Goal: Task Accomplishment & Management: Manage account settings

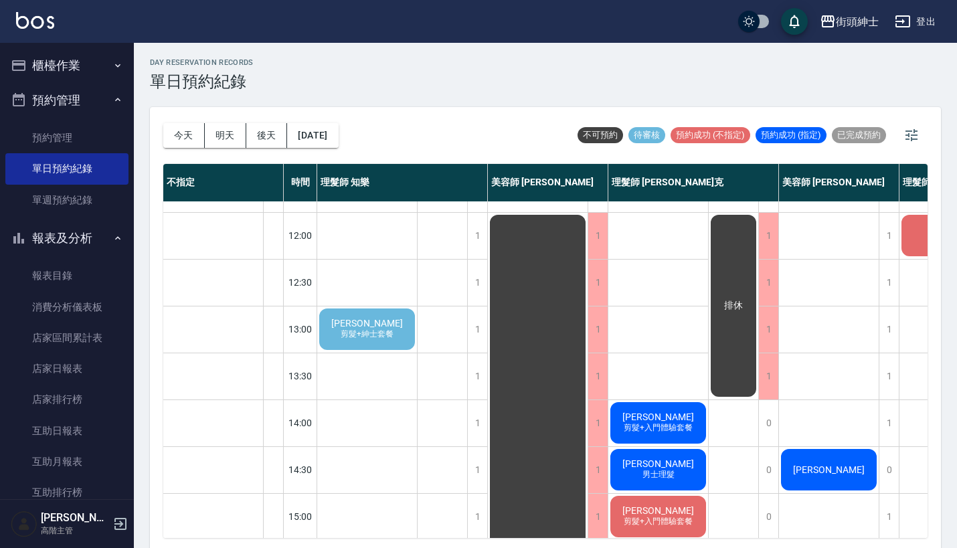
scroll to position [83, 0]
click at [379, 332] on span "剪髮+紳士套餐" at bounding box center [367, 333] width 58 height 11
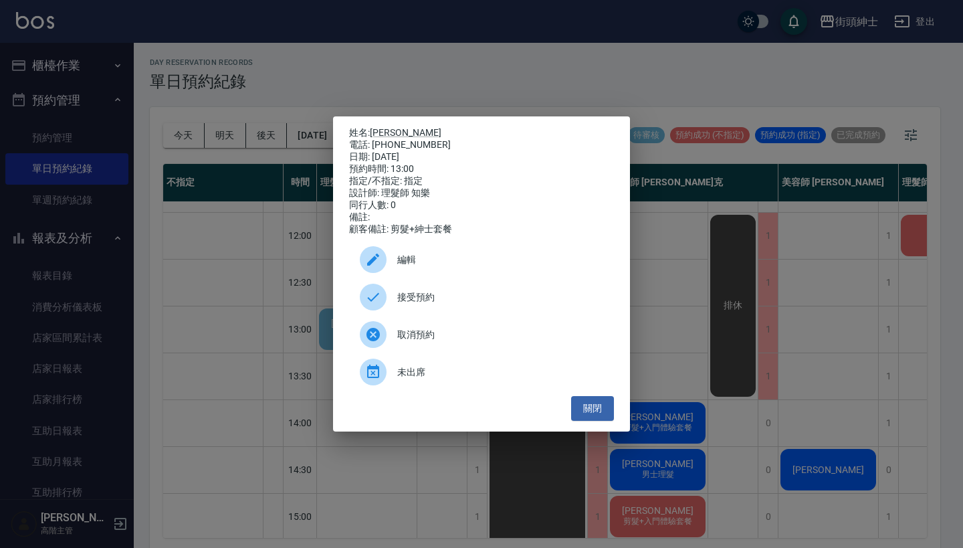
click at [429, 274] on div "編輯" at bounding box center [481, 259] width 265 height 37
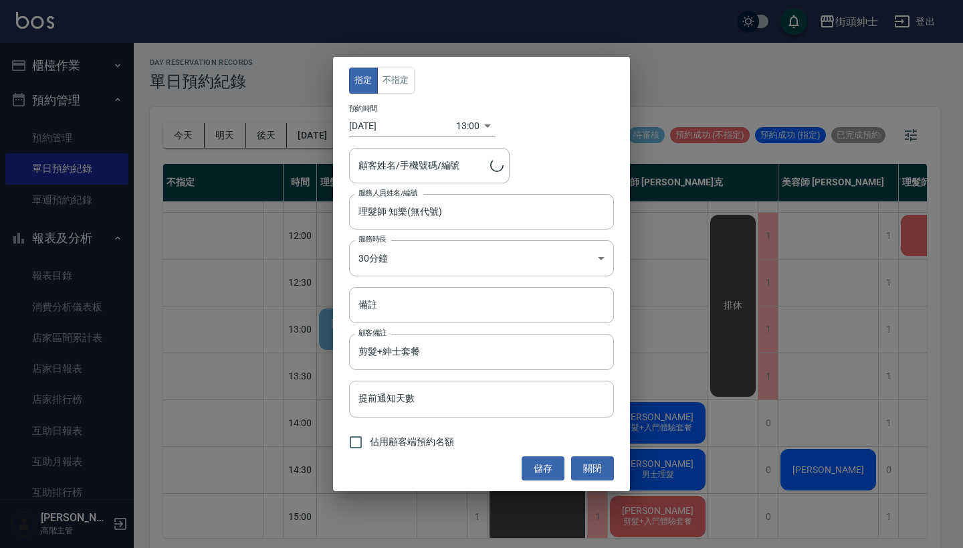
type input "[PERSON_NAME]/0983890963"
click at [429, 205] on input "理髮師 知樂(無代號)" at bounding box center [471, 211] width 233 height 23
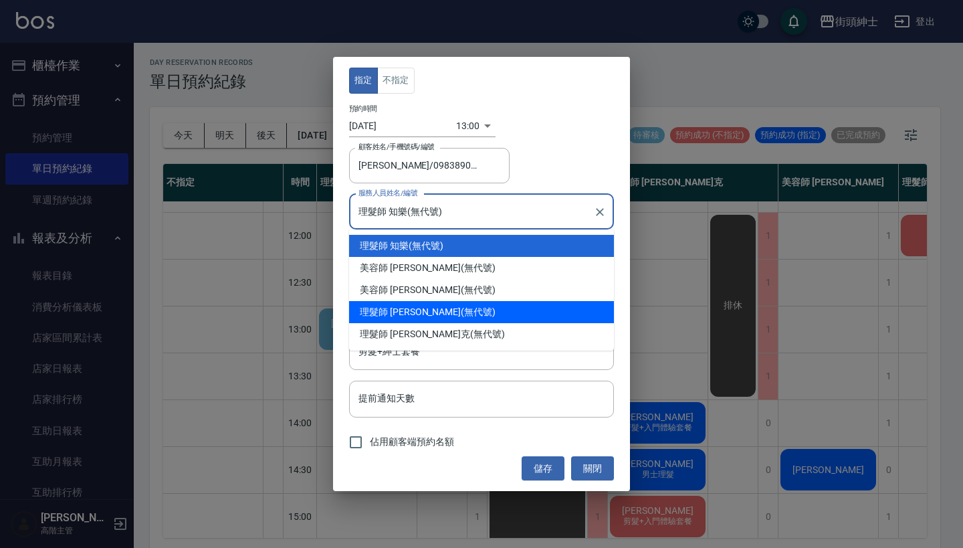
click at [433, 320] on div "理髮師 [PERSON_NAME] (無代號)" at bounding box center [481, 312] width 265 height 22
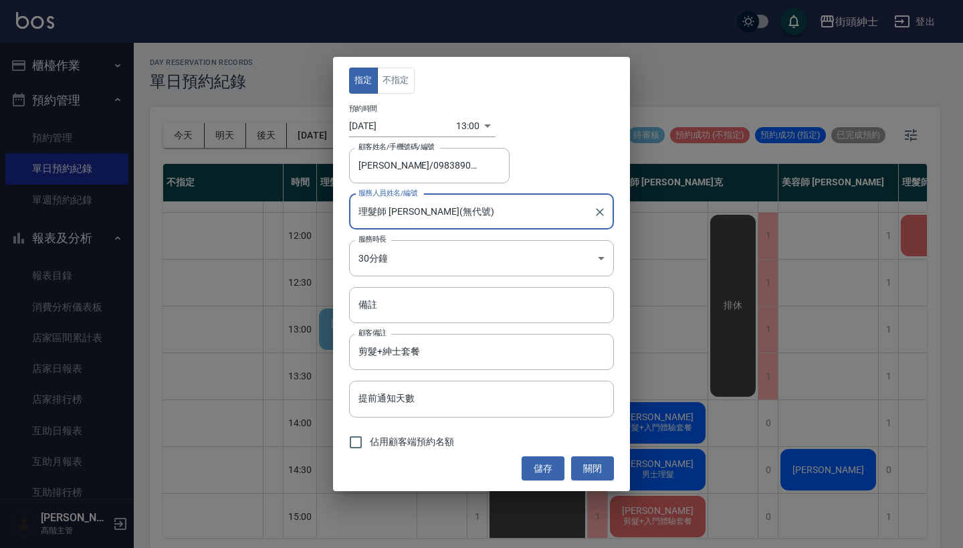
type input "理髮師 [PERSON_NAME](無代號)"
click at [543, 469] on button "儲存" at bounding box center [543, 468] width 43 height 25
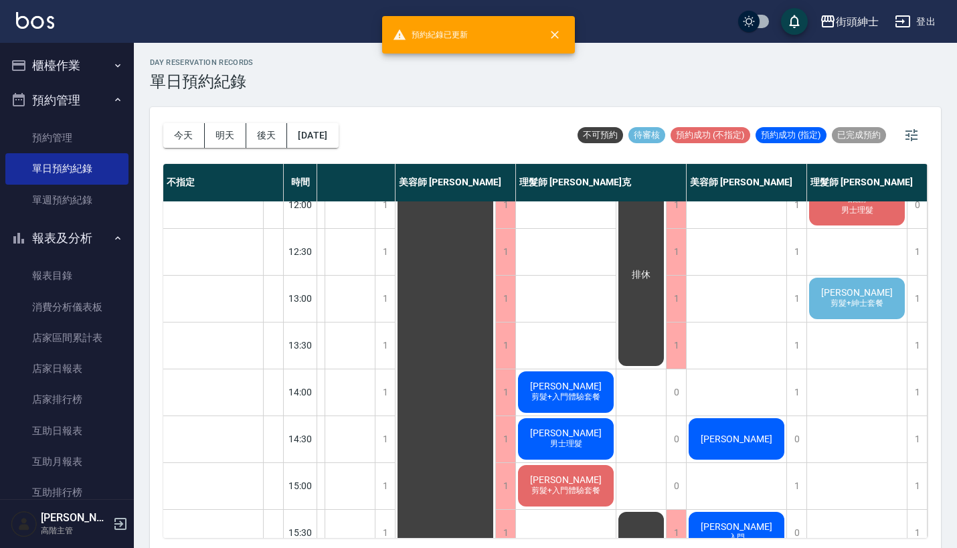
scroll to position [116, 99]
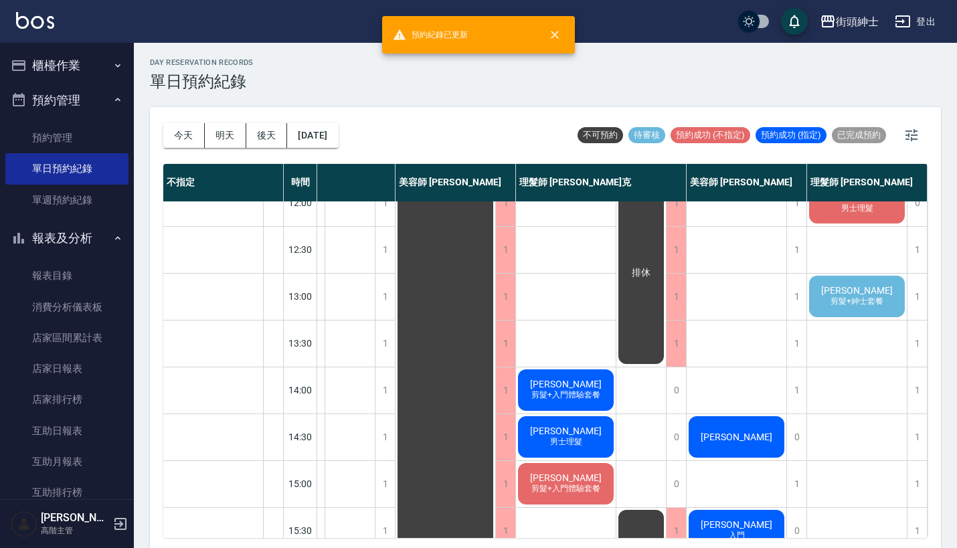
click at [831, 305] on span "剪髮+紳士套餐" at bounding box center [856, 301] width 58 height 11
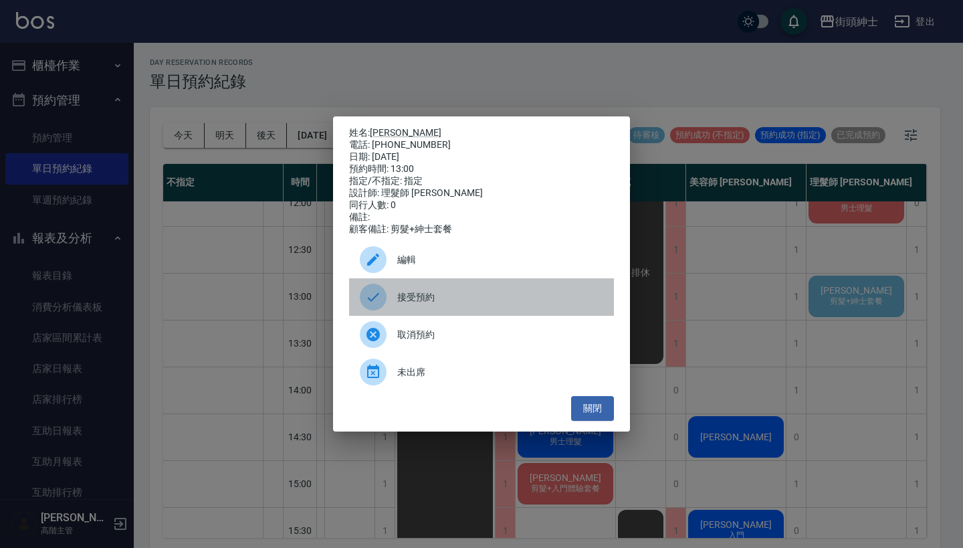
click at [512, 314] on div "接受預約" at bounding box center [481, 296] width 265 height 37
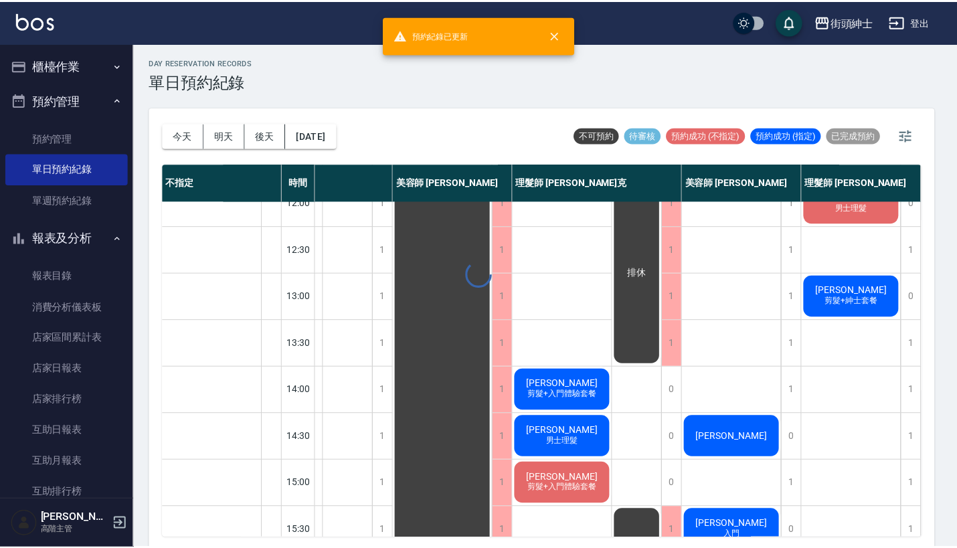
scroll to position [116, 92]
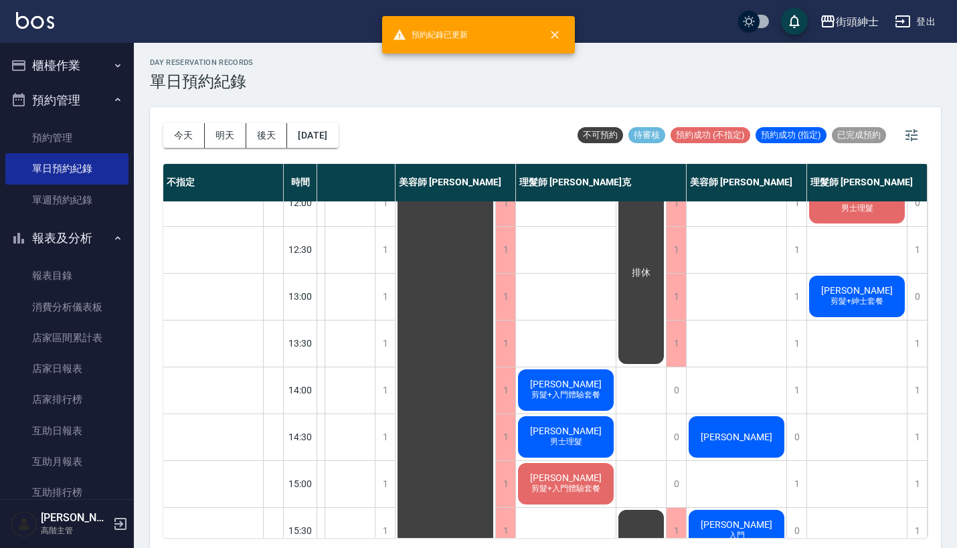
click at [850, 291] on span "[PERSON_NAME]" at bounding box center [856, 290] width 77 height 11
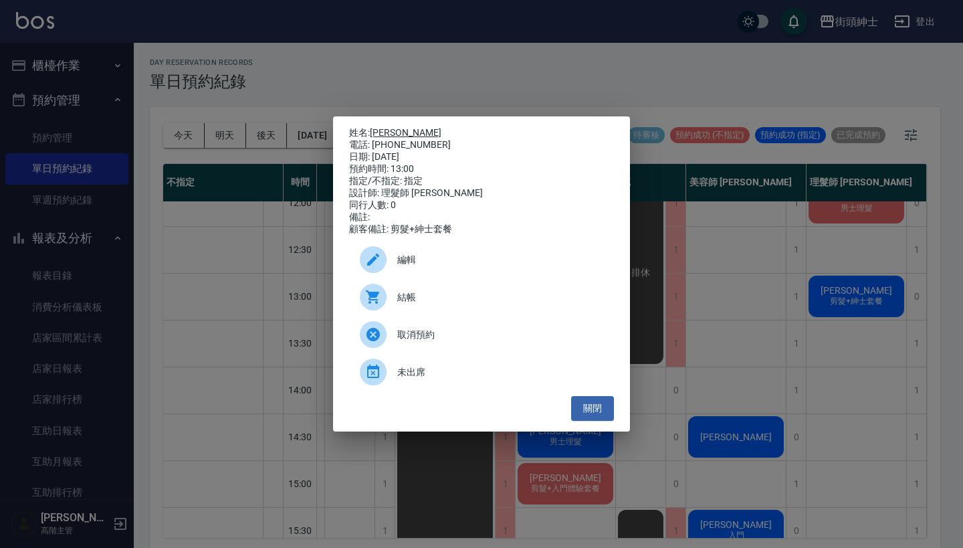
drag, startPoint x: 450, startPoint y: 140, endPoint x: 375, endPoint y: 129, distance: 75.8
click at [374, 128] on div "姓名: [PERSON_NAME]: [PHONE_NUMBER] 日期: [DATE] 預約時間: 13:00 指定/不指定: 指定 設計師: 理髮師 [P…" at bounding box center [481, 181] width 265 height 108
copy div "姓名: [PERSON_NAME]: [PHONE_NUMBER]"
click at [818, 378] on div "姓名: [PERSON_NAME]: [PHONE_NUMBER] 日期: [DATE] 預約時間: 13:00 指定/不指定: 指定 設計師: 理髮師 [P…" at bounding box center [481, 274] width 963 height 548
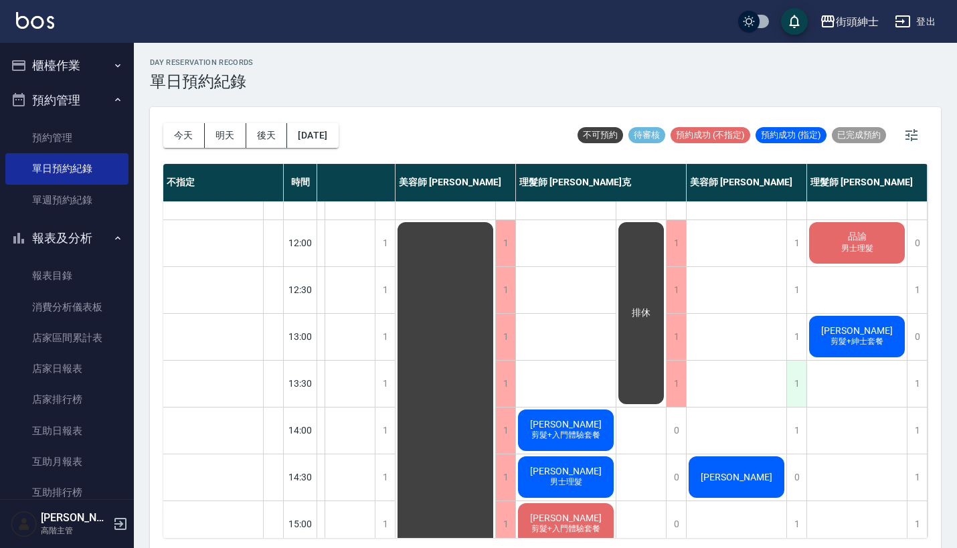
scroll to position [78, 99]
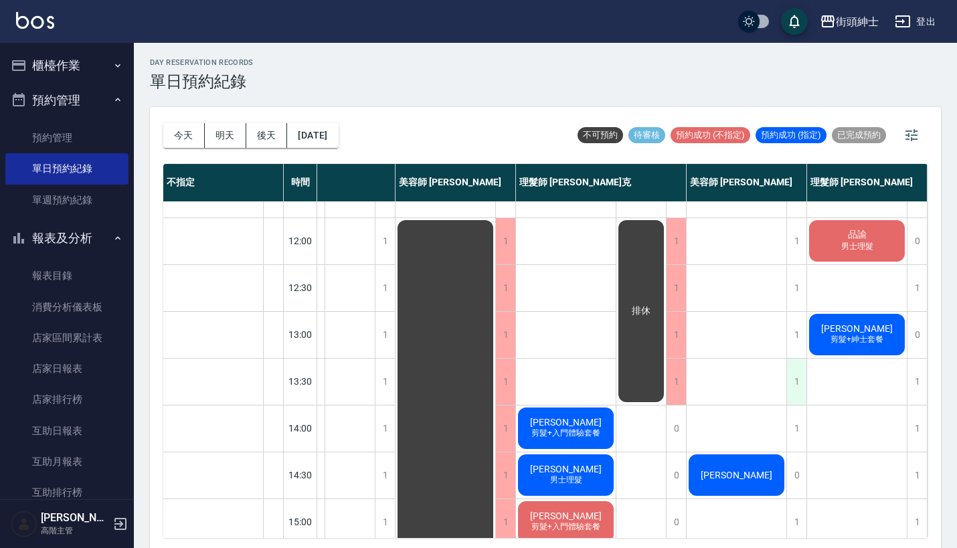
click at [790, 399] on div "1" at bounding box center [796, 382] width 20 height 46
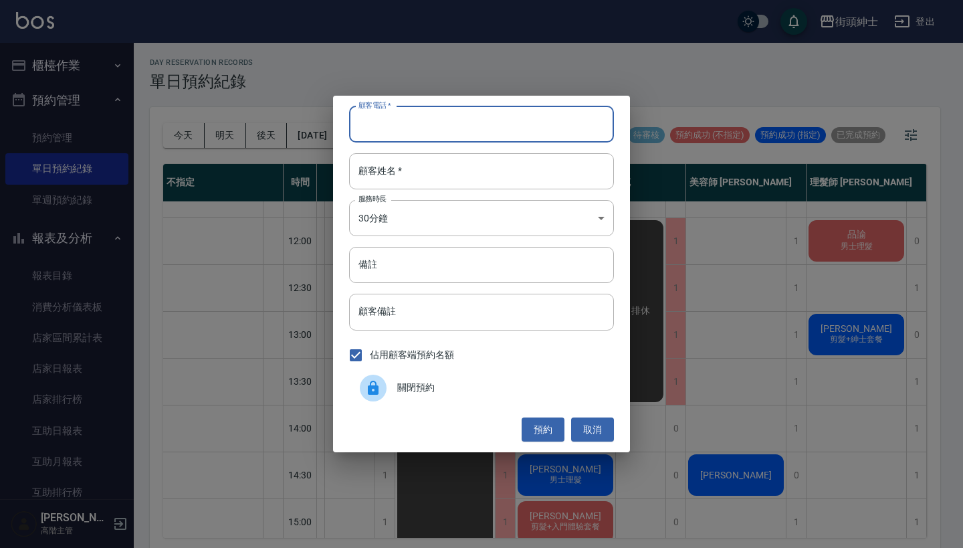
paste input "[PERSON_NAME]: [PHONE_NUMBER]"
type input "[PERSON_NAME]: [PHONE_NUMBER]"
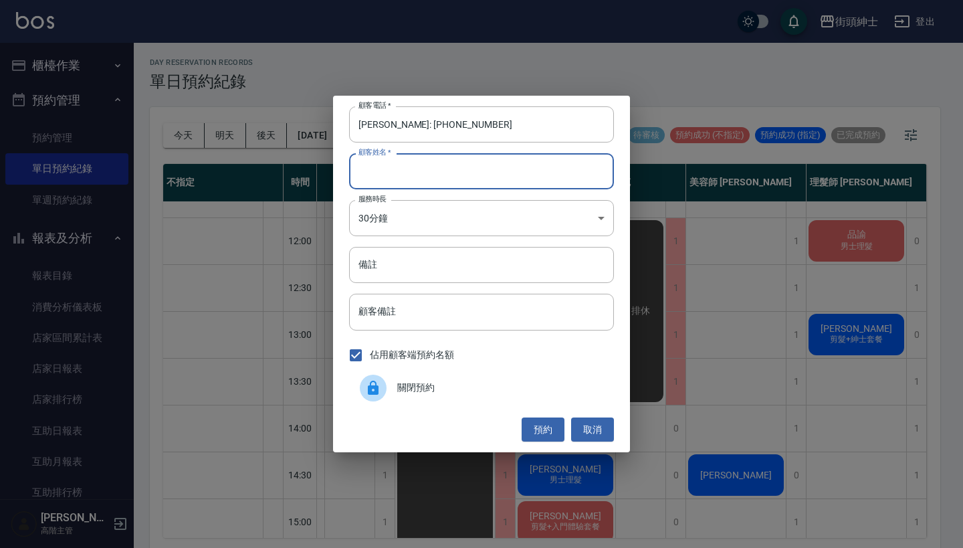
paste input "[PERSON_NAME]: [PHONE_NUMBER]"
type input "[PERSON_NAME]: [PHONE_NUMBER]"
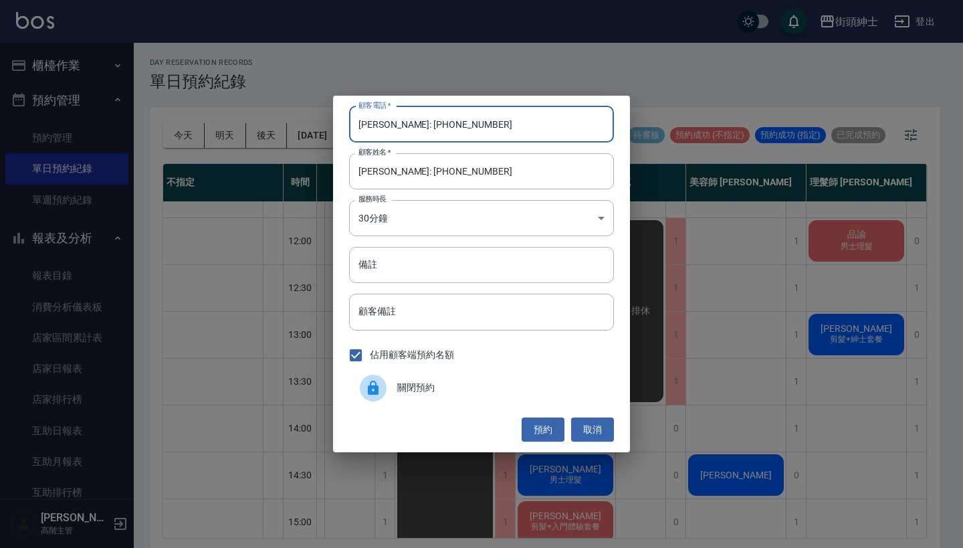
drag, startPoint x: 411, startPoint y: 122, endPoint x: 249, endPoint y: 89, distance: 165.2
click at [252, 91] on div "顧客電話   * [PERSON_NAME]: [PHONE_NUMBER] 顧客電話   * 顧客姓名   * [PERSON_NAME]: [PHONE_…" at bounding box center [481, 274] width 963 height 548
type input "0983890963"
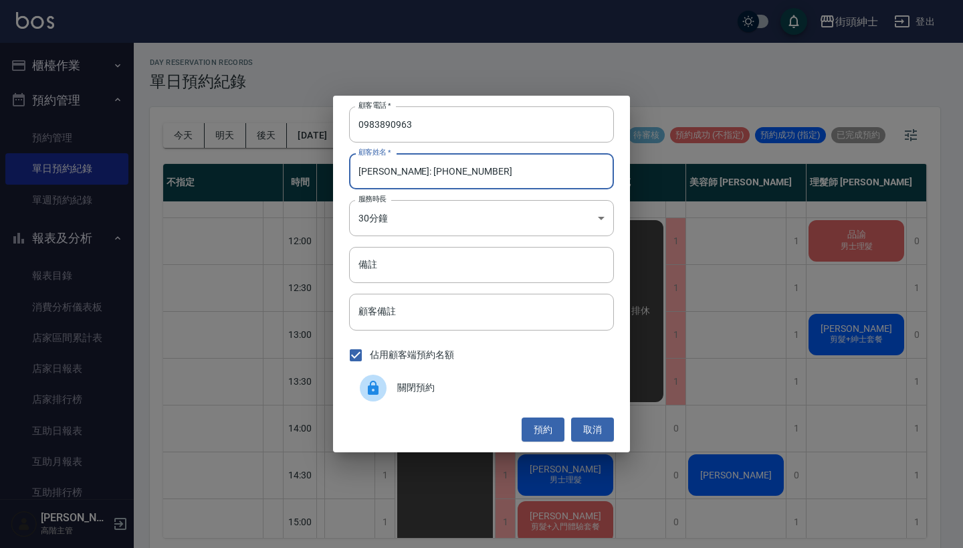
drag, startPoint x: 384, startPoint y: 177, endPoint x: 516, endPoint y: 161, distance: 132.7
click at [515, 162] on input "[PERSON_NAME]: [PHONE_NUMBER]" at bounding box center [481, 171] width 265 height 36
drag, startPoint x: 486, startPoint y: 183, endPoint x: 332, endPoint y: 171, distance: 154.3
click at [332, 171] on div "顧客電話   * [PHONE_NUMBER] 顧客電話   * 顧客姓名   * 電話: [PHONE_NUMBER] 顧客姓名   * 服務時長 30分鐘…" at bounding box center [481, 274] width 963 height 548
type input "正"
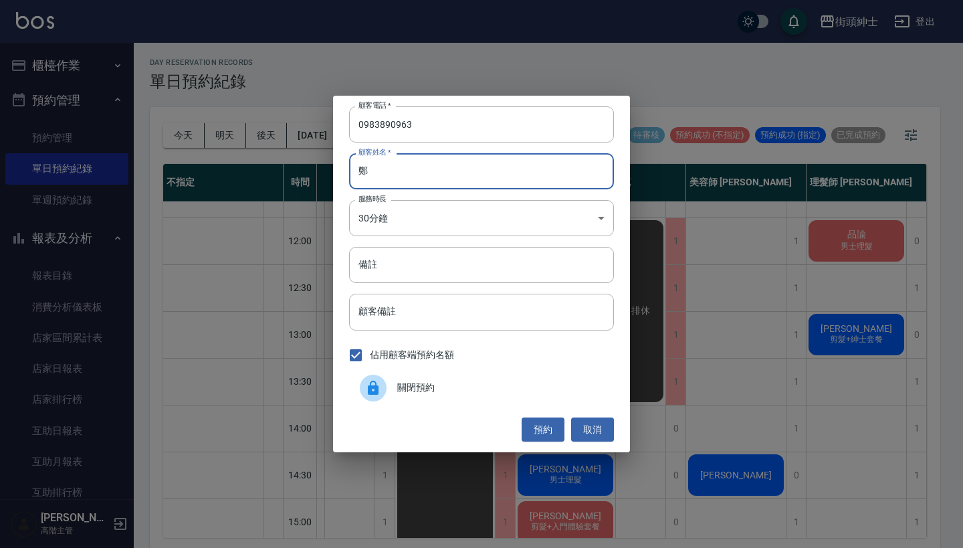
type input "鄭"
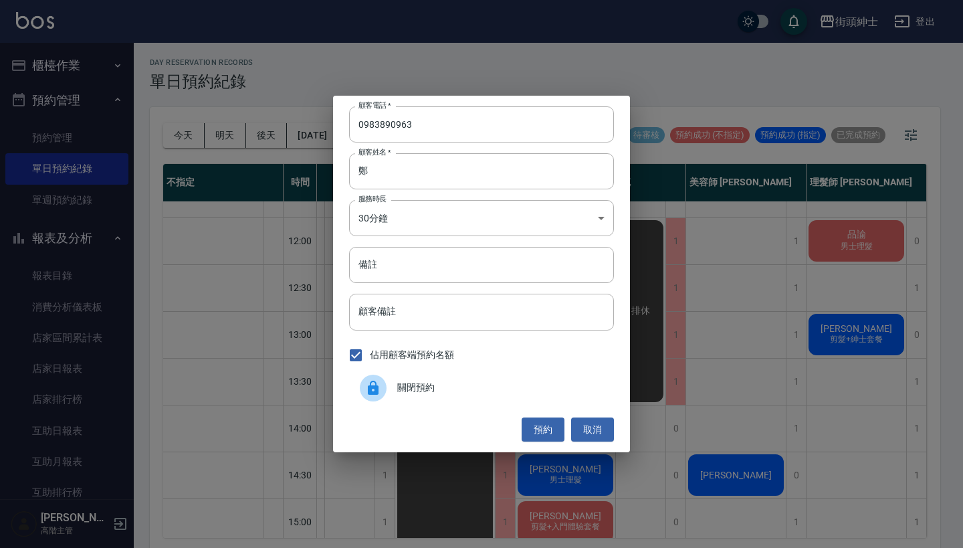
click at [344, 268] on div "顧客電話   * [PHONE_NUMBER] 顧客電話   * 顧客姓名   * [PERSON_NAME]姓名   * 服務時長 30分鐘 1 服務時長 …" at bounding box center [481, 274] width 297 height 357
click at [357, 266] on input "備註" at bounding box center [481, 265] width 265 height 36
type input "紳士"
click at [556, 427] on button "預約" at bounding box center [543, 429] width 43 height 25
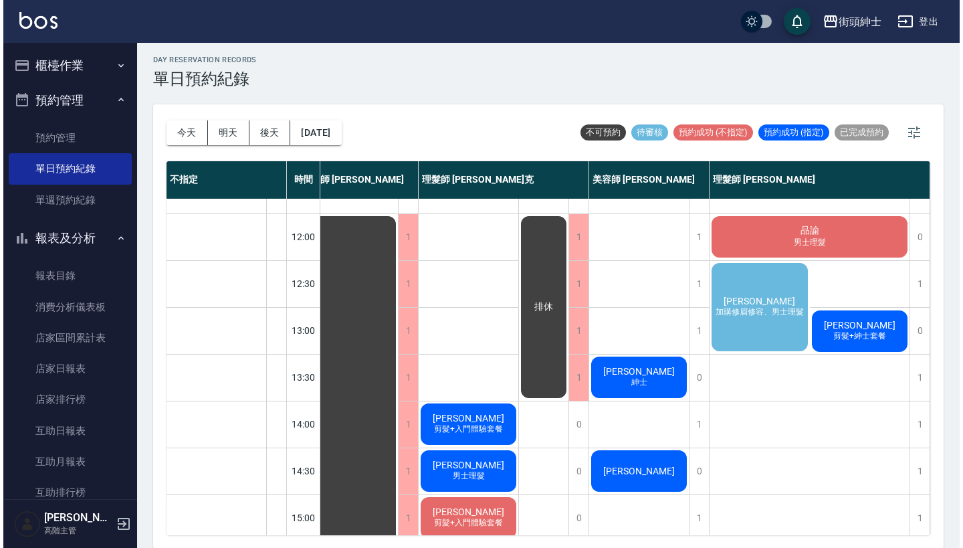
scroll to position [74, 199]
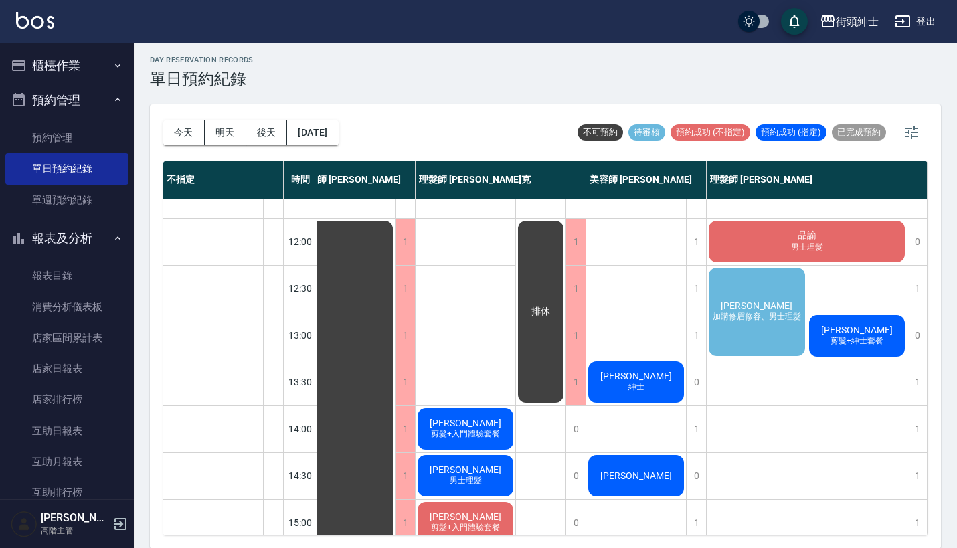
click at [842, 334] on span "[PERSON_NAME]" at bounding box center [856, 329] width 77 height 11
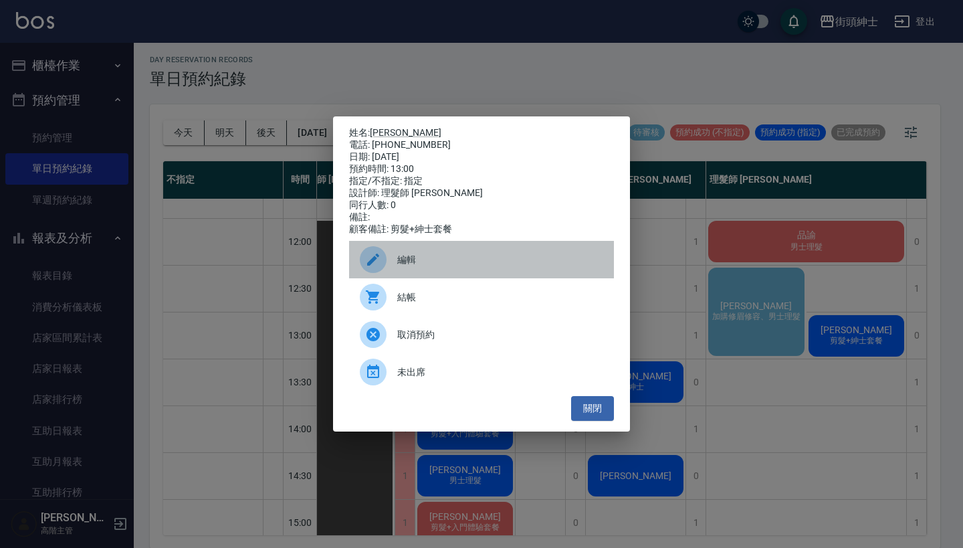
click at [536, 267] on span "編輯" at bounding box center [500, 260] width 206 height 14
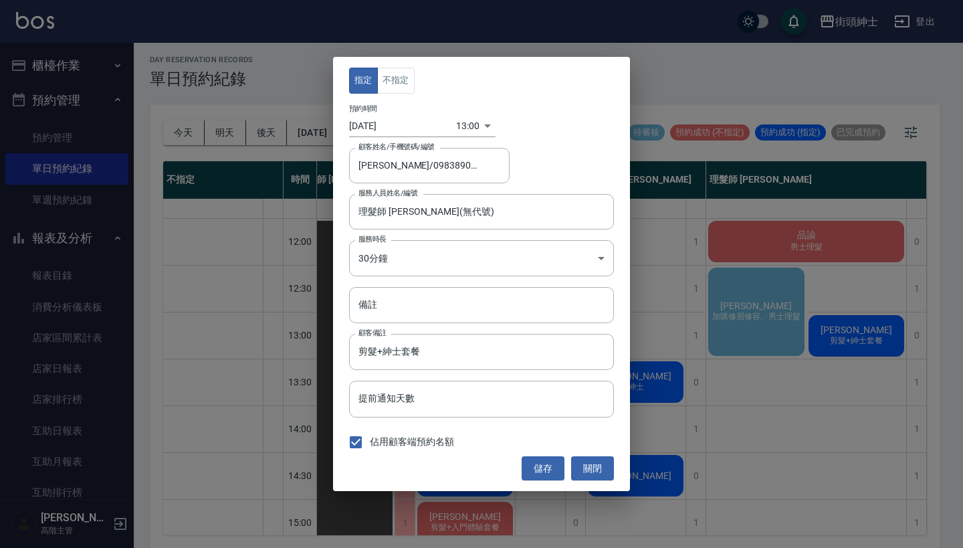
click at [458, 128] on body "街頭紳士 登出 櫃檯作業 打帳單 帳單列表 掛單列表 座位開單 營業儀表板 現金收支登錄 高階收支登錄 材料自購登錄 每日結帳 排班表 現場電腦打卡 掃碼打卡…" at bounding box center [481, 273] width 963 height 552
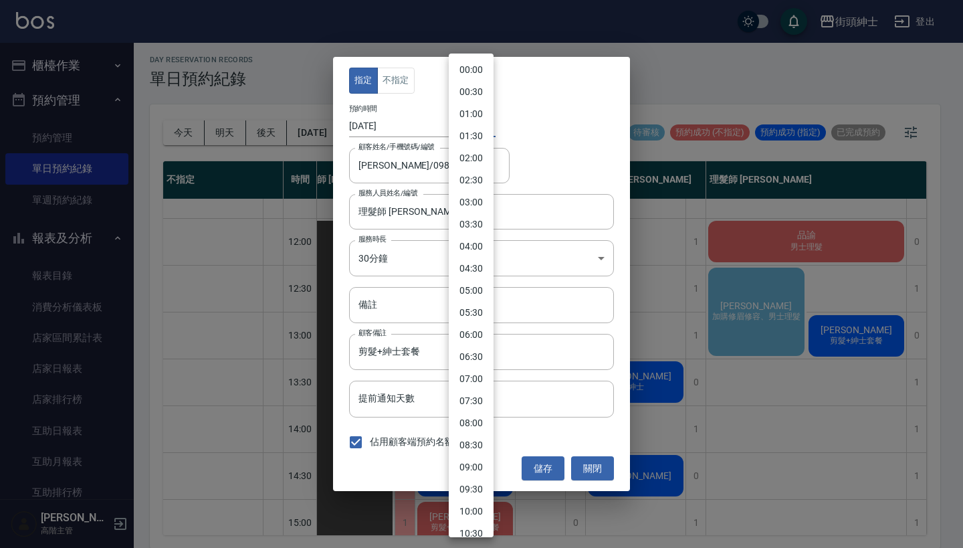
scroll to position [349, 0]
click at [470, 320] on li "13:30" at bounding box center [471, 317] width 45 height 22
type input "1760419800000"
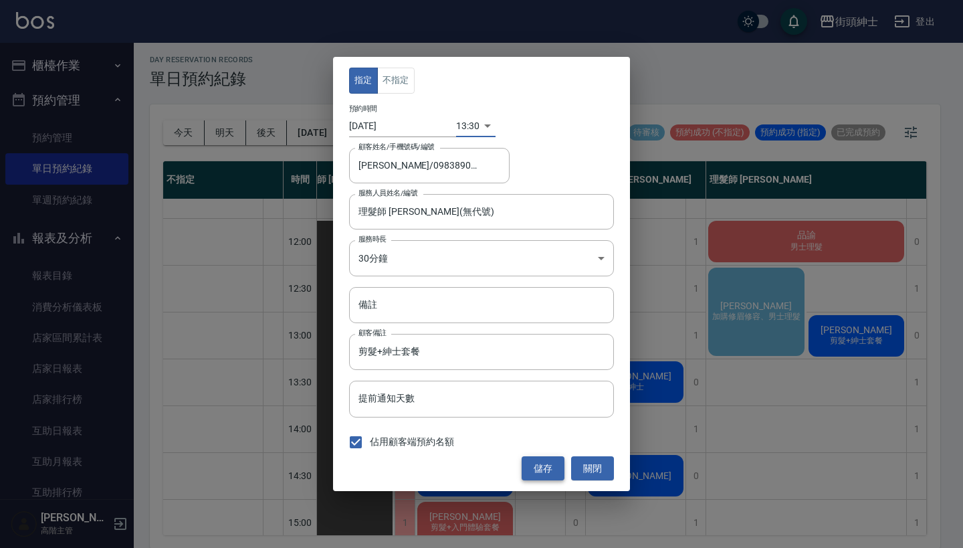
click at [548, 462] on button "儲存" at bounding box center [543, 468] width 43 height 25
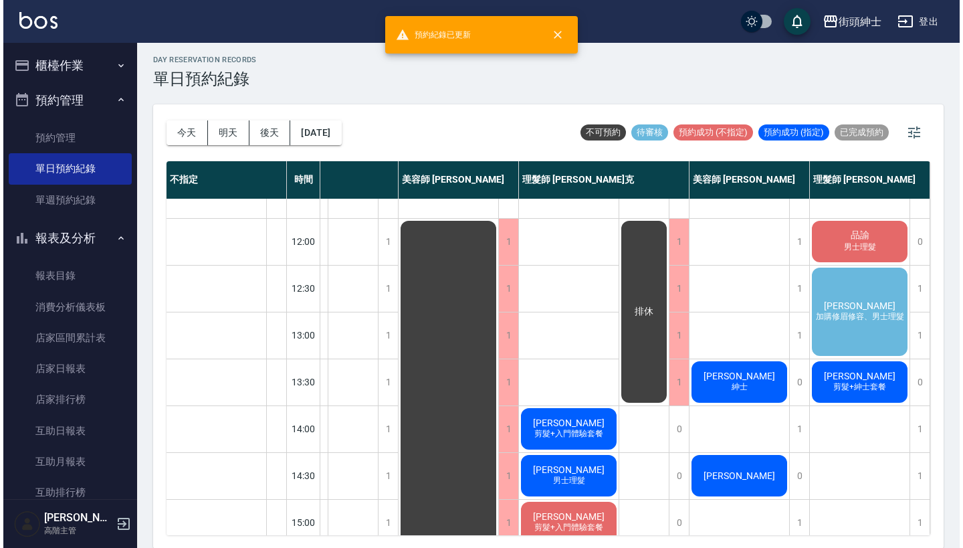
scroll to position [74, 99]
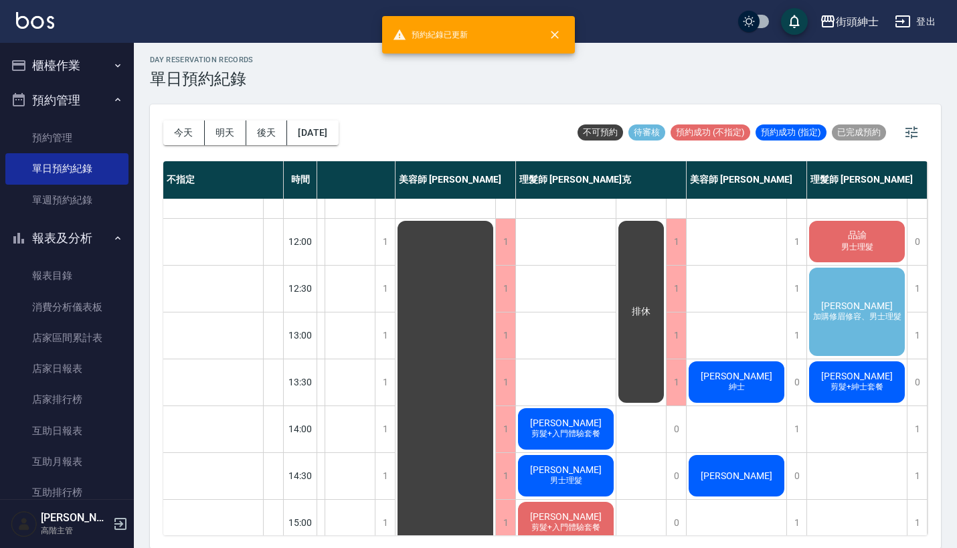
click at [736, 378] on span "[PERSON_NAME]" at bounding box center [736, 376] width 77 height 11
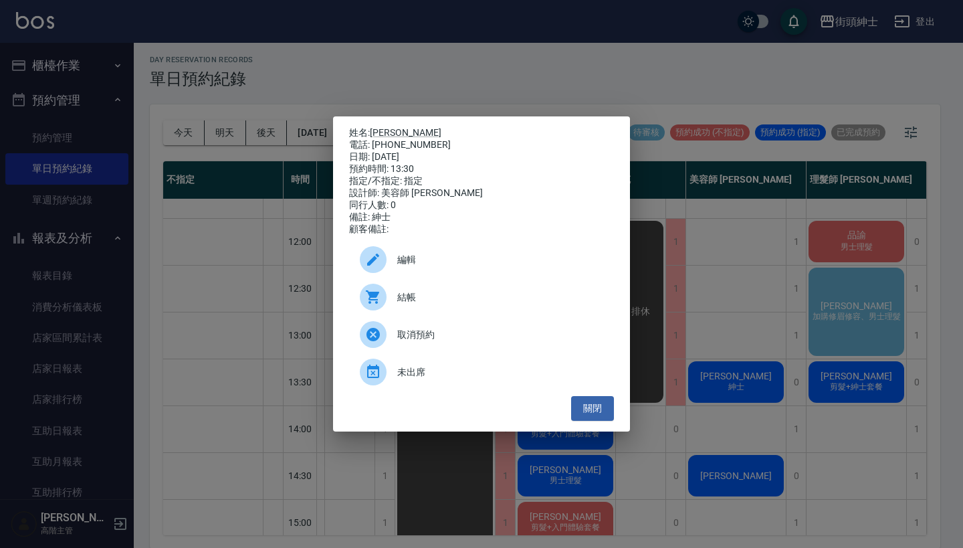
click at [419, 267] on span "編輯" at bounding box center [500, 260] width 206 height 14
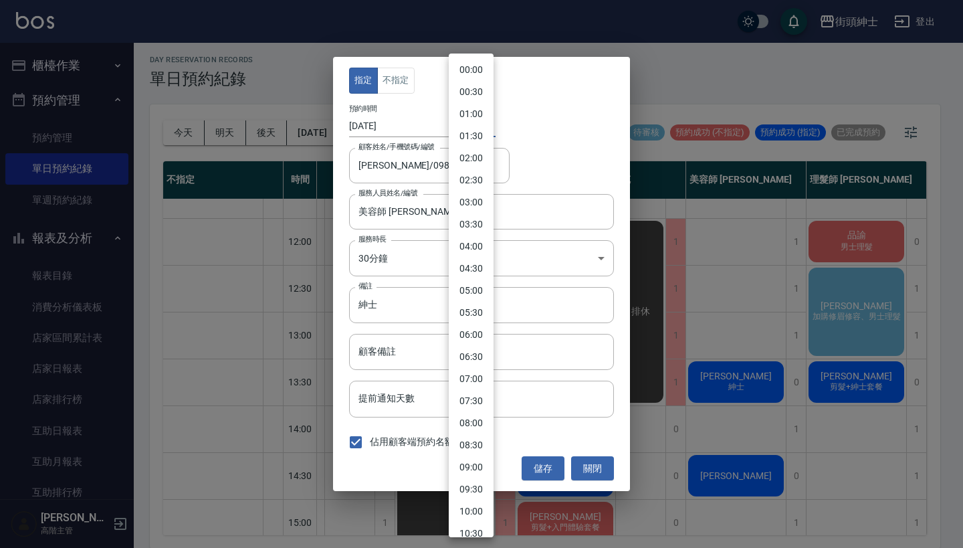
click at [468, 127] on body "街頭紳士 登出 櫃檯作業 打帳單 帳單列表 掛單列表 座位開單 營業儀表板 現金收支登錄 高階收支登錄 材料自購登錄 每日結帳 排班表 現場電腦打卡 掃碼打卡…" at bounding box center [481, 273] width 963 height 552
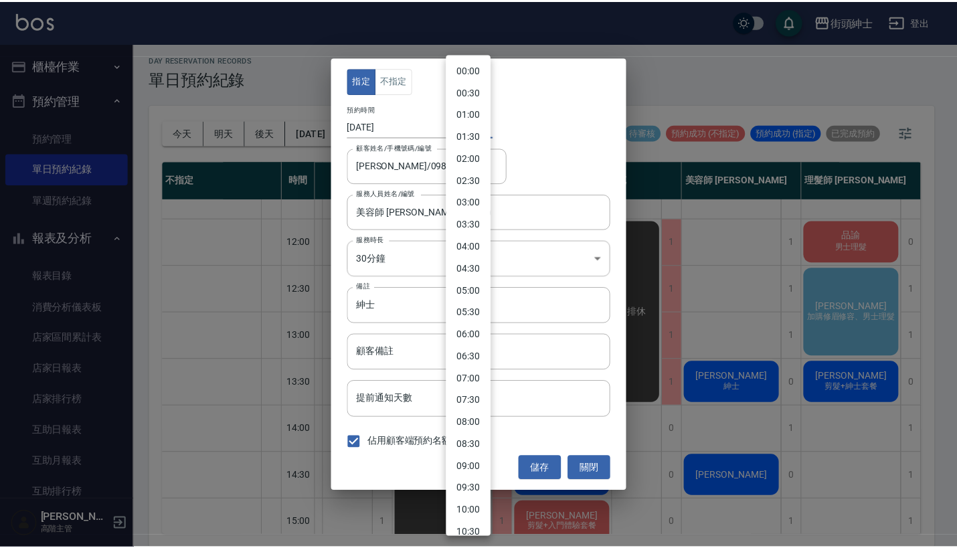
scroll to position [371, 0]
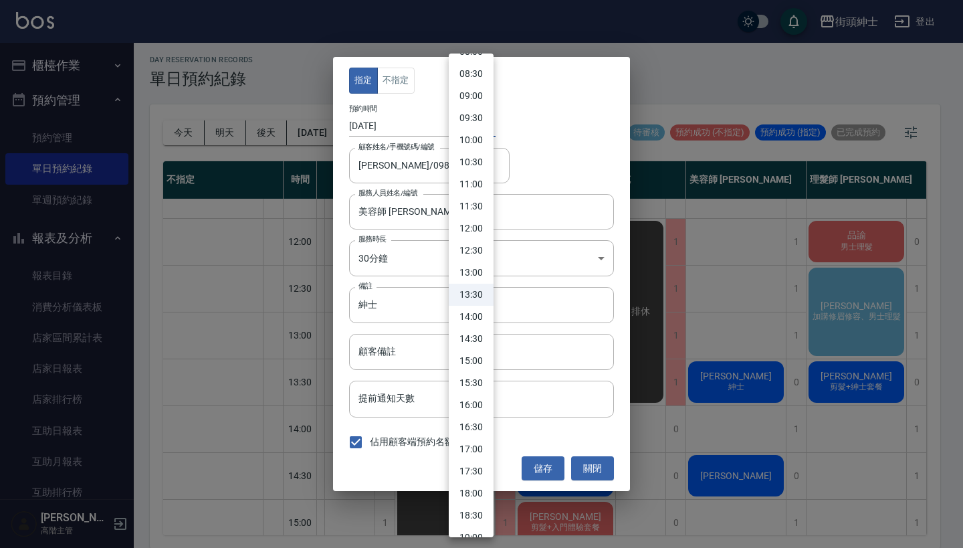
click at [471, 276] on li "13:00" at bounding box center [471, 273] width 45 height 22
type input "1760418000000"
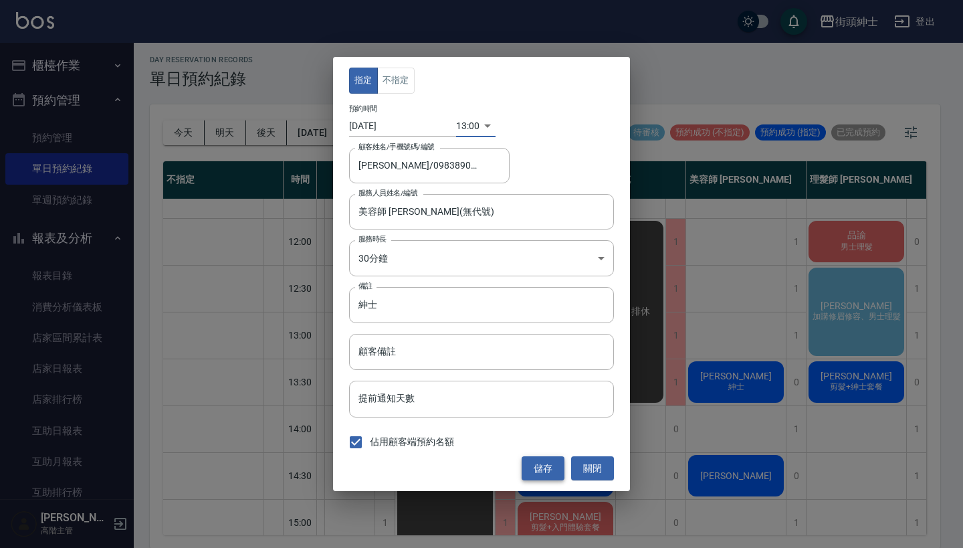
click at [550, 462] on button "儲存" at bounding box center [543, 468] width 43 height 25
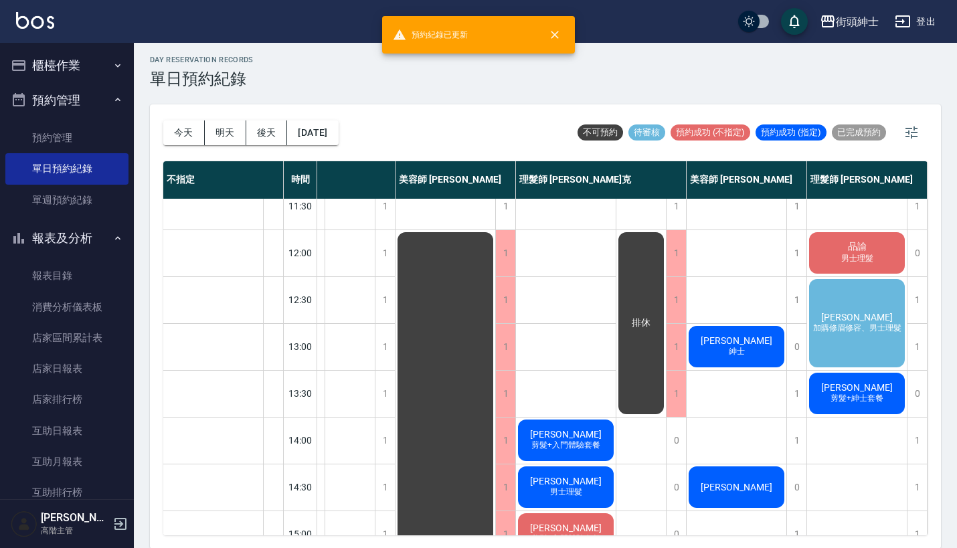
scroll to position [61, 99]
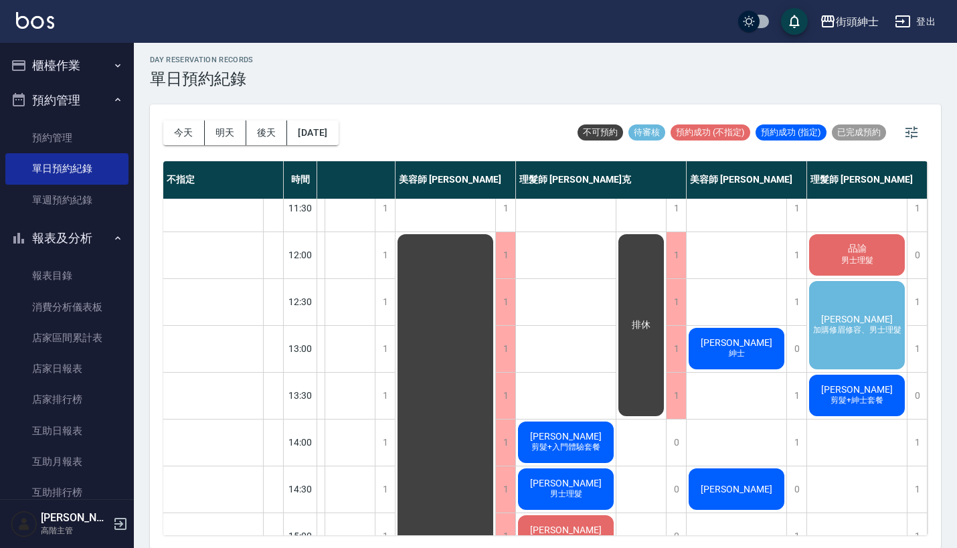
click at [848, 309] on div "[PERSON_NAME]購修眉修容、男士理髮" at bounding box center [857, 325] width 100 height 92
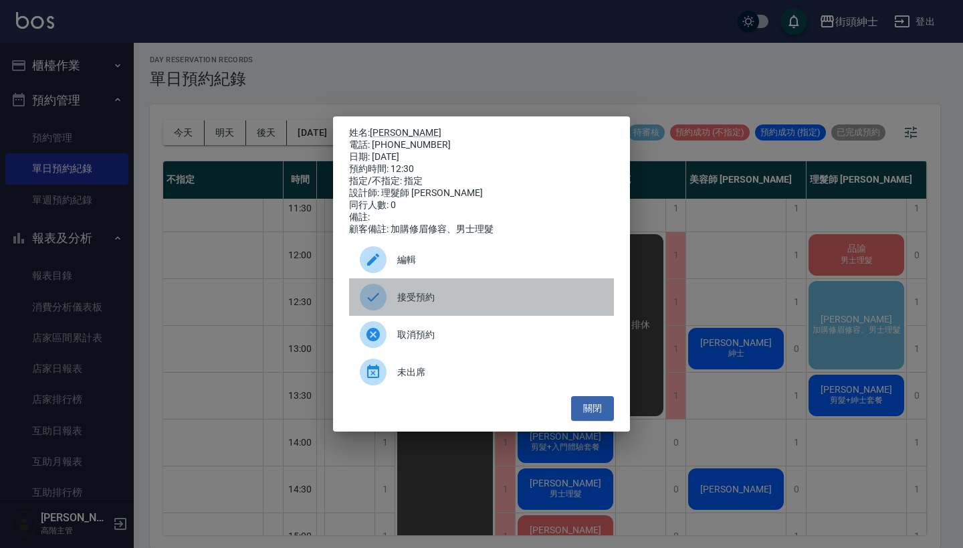
click at [496, 304] on span "接受預約" at bounding box center [500, 297] width 206 height 14
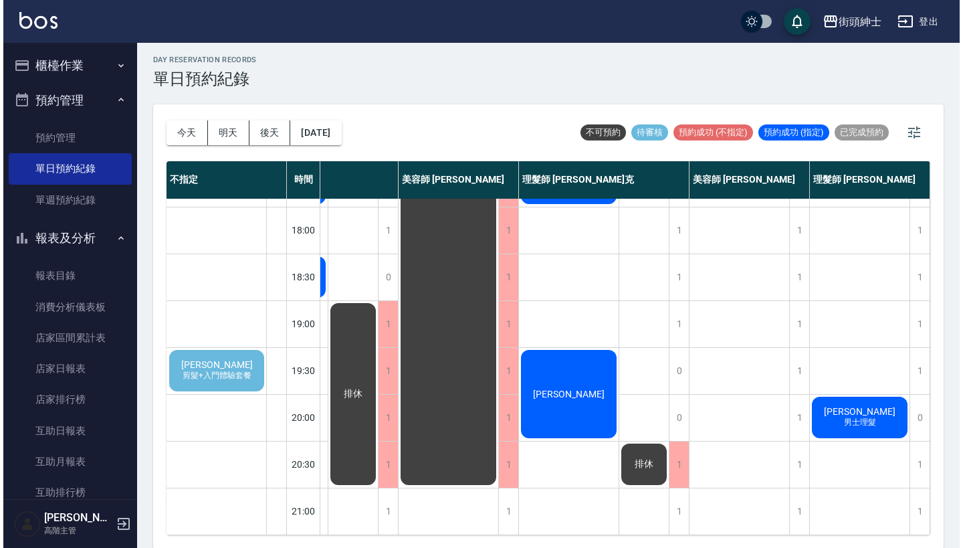
scroll to position [658, 99]
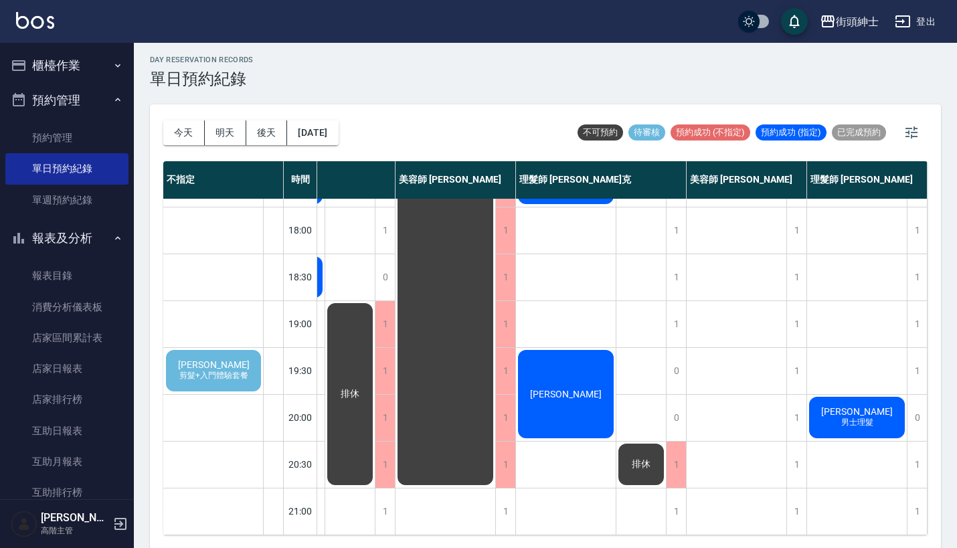
click at [202, 370] on span "剪髮+入門體驗套餐" at bounding box center [214, 375] width 74 height 11
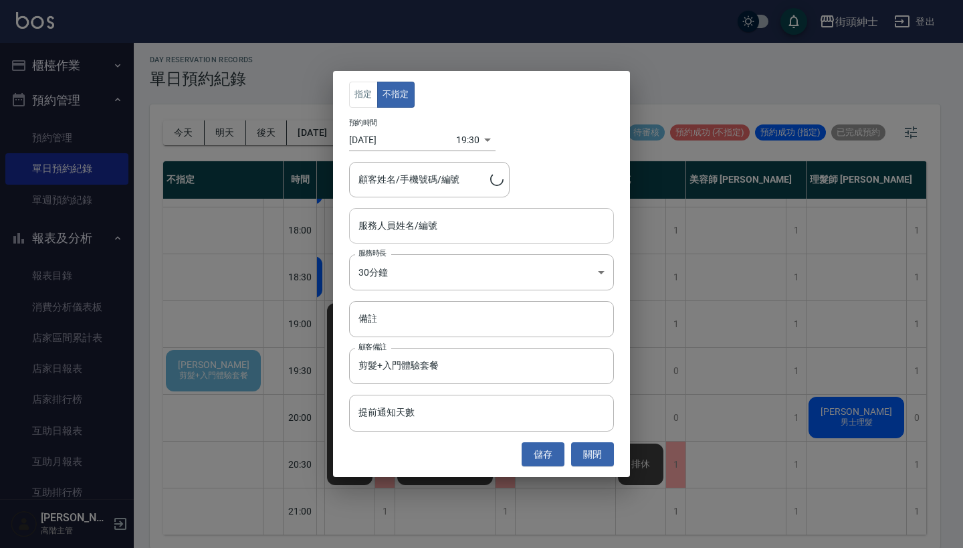
type input "[PERSON_NAME]/0936386272"
click at [433, 235] on input "服務人員姓名/編號" at bounding box center [481, 225] width 253 height 23
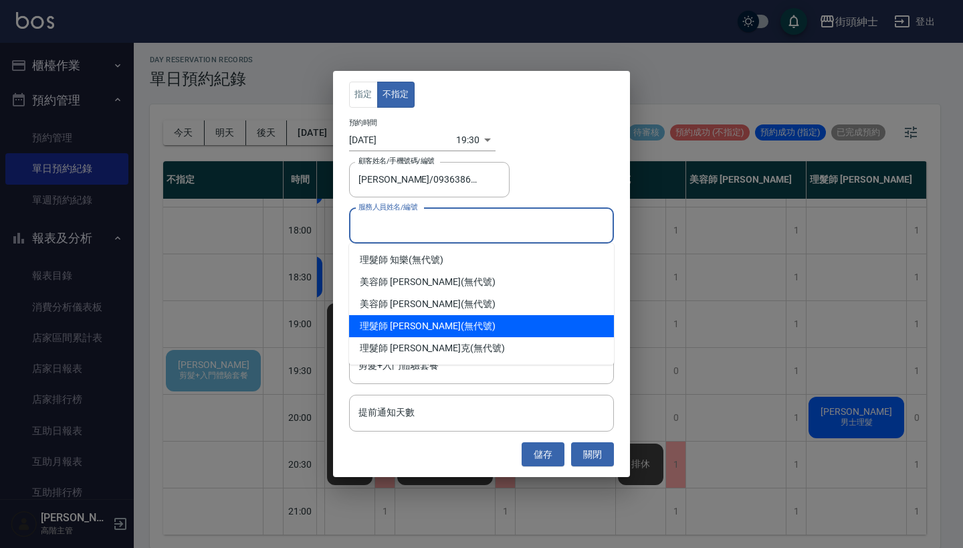
click at [422, 330] on div "理髮師 [PERSON_NAME] (無代號)" at bounding box center [481, 326] width 265 height 22
type input "理髮師 [PERSON_NAME](無代號)"
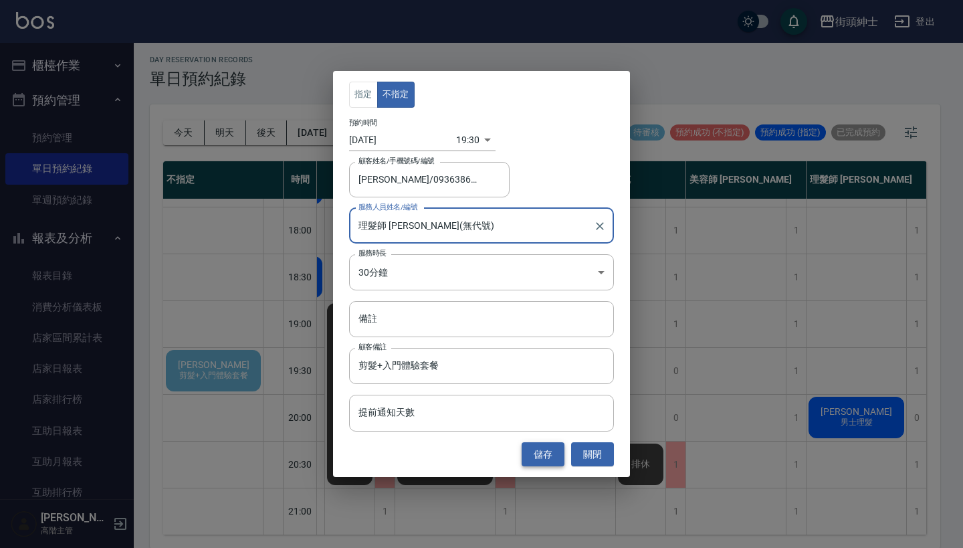
click at [537, 451] on button "儲存" at bounding box center [543, 454] width 43 height 25
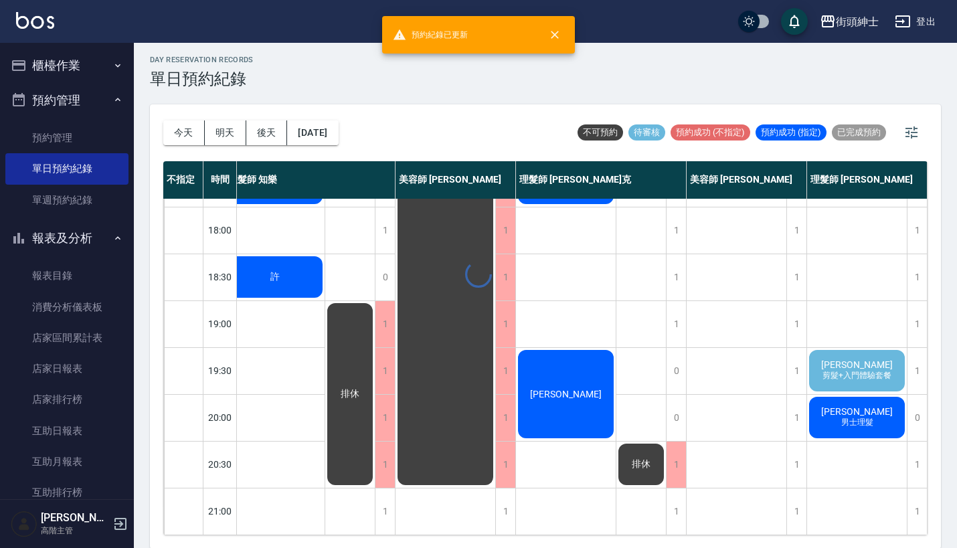
scroll to position [658, 12]
click at [834, 370] on span "剪髮+入門體驗套餐" at bounding box center [856, 375] width 74 height 11
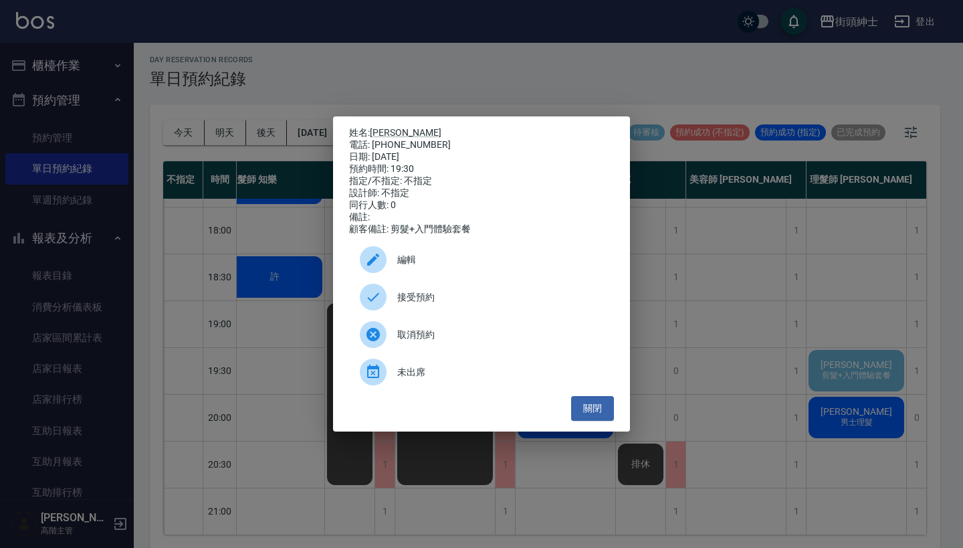
click at [355, 307] on div "接受預約" at bounding box center [481, 296] width 265 height 37
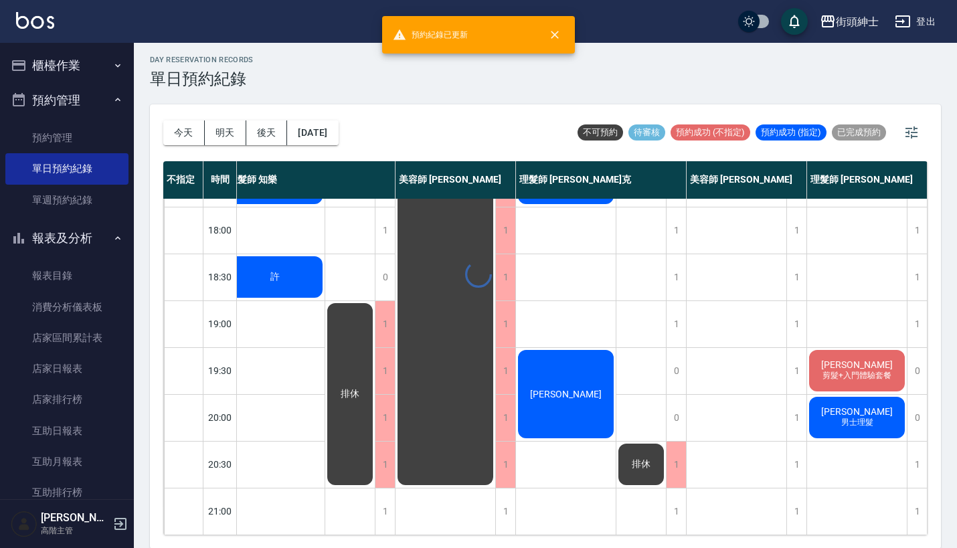
click at [864, 370] on span "剪髮+入門體驗套餐" at bounding box center [856, 375] width 74 height 11
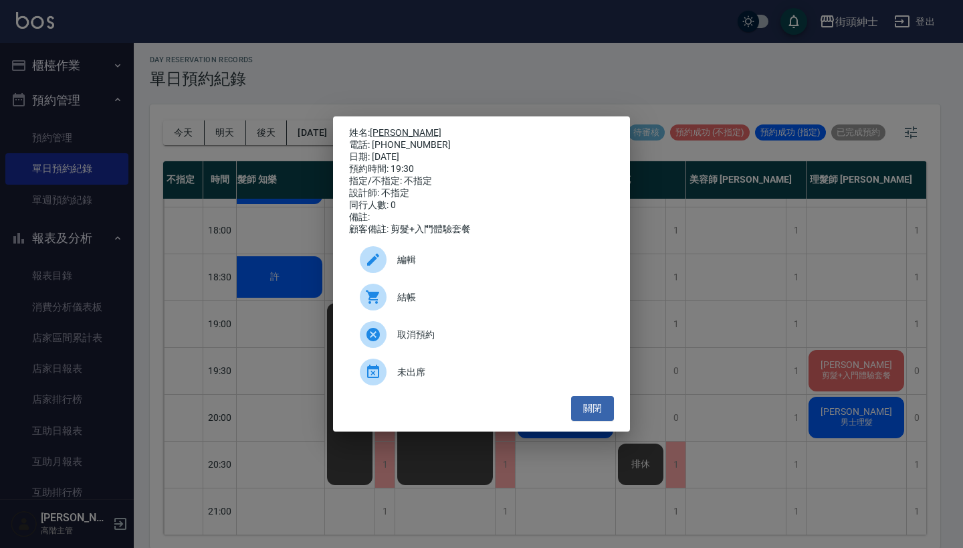
drag, startPoint x: 437, startPoint y: 142, endPoint x: 376, endPoint y: 132, distance: 61.8
click at [376, 132] on div "姓名: [PERSON_NAME] 電話: [PHONE_NUMBER] 日期: [DATE] 預約時間: 19:30 指定/不指定: 不指定 設計師: 不指…" at bounding box center [481, 181] width 265 height 108
copy div "姓名: [PERSON_NAME] 電話: [PHONE_NUMBER]"
click at [496, 67] on div "姓名: [PERSON_NAME] 電話: [PHONE_NUMBER] 日期: [DATE] 預約時間: 19:30 指定/不指定: 不指定 設計師: 不指…" at bounding box center [481, 274] width 963 height 548
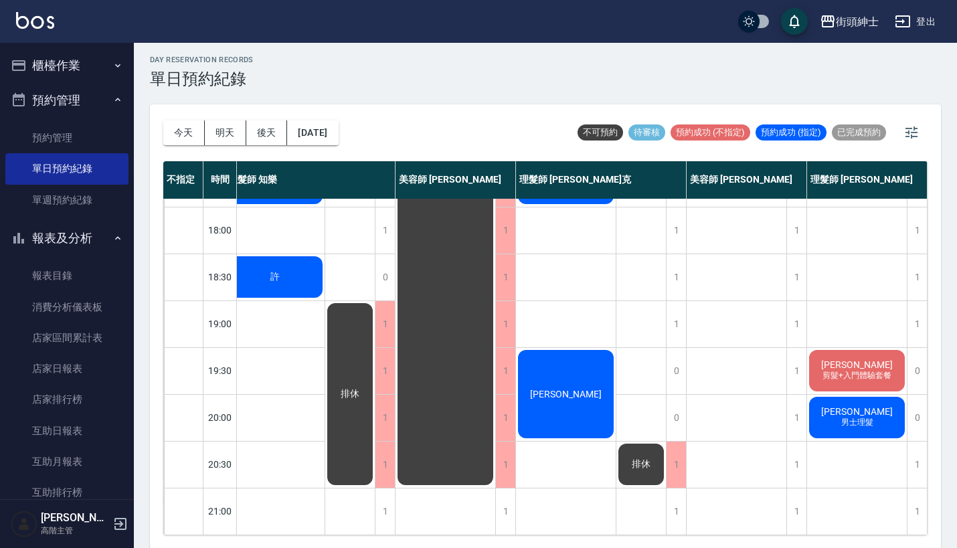
scroll to position [658, 19]
click at [791, 397] on div "1" at bounding box center [796, 418] width 20 height 46
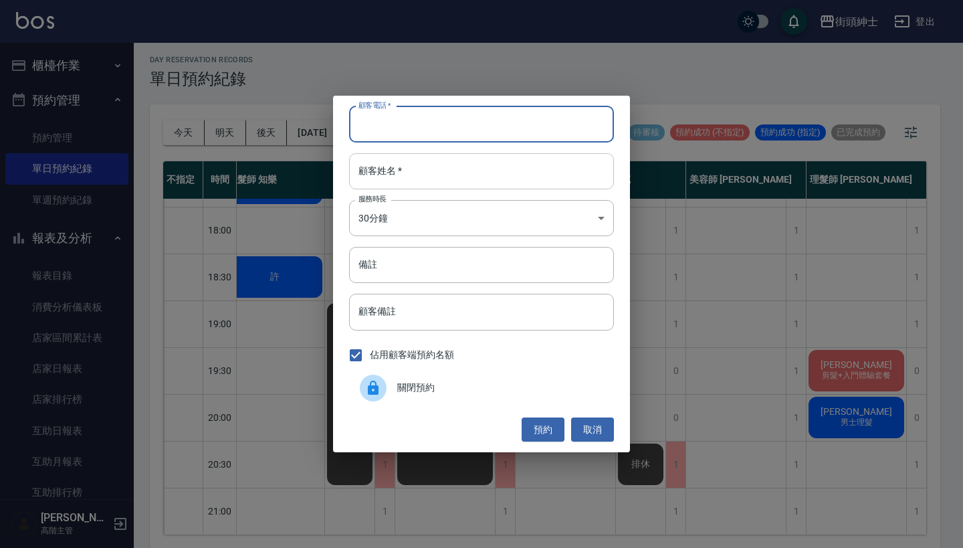
paste input "[PERSON_NAME] 電話: [PHONE_NUMBER]"
type input "[PERSON_NAME] 電話: [PHONE_NUMBER]"
click at [421, 173] on input "顧客姓名   *" at bounding box center [481, 171] width 265 height 36
paste input "[PERSON_NAME] 電話: [PHONE_NUMBER]"
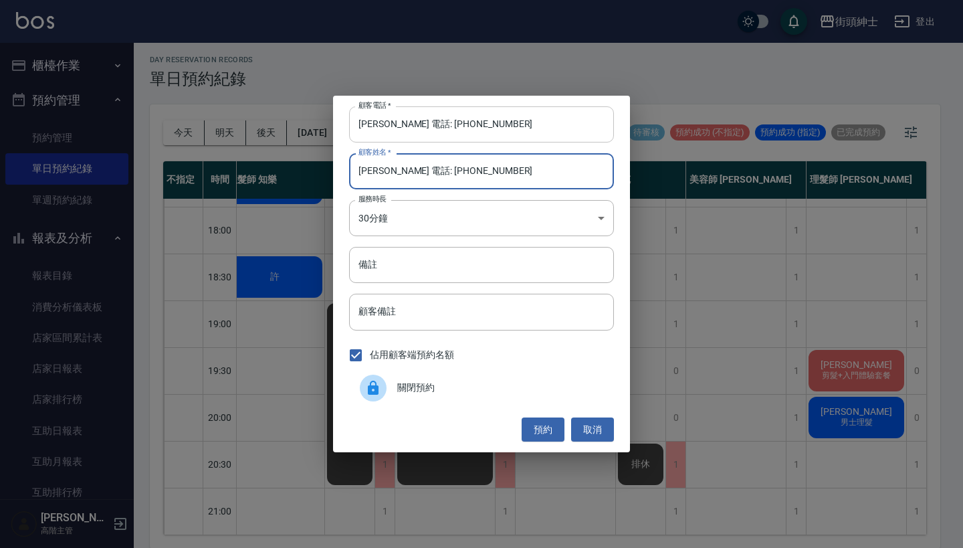
type input "[PERSON_NAME] 電話: [PHONE_NUMBER]"
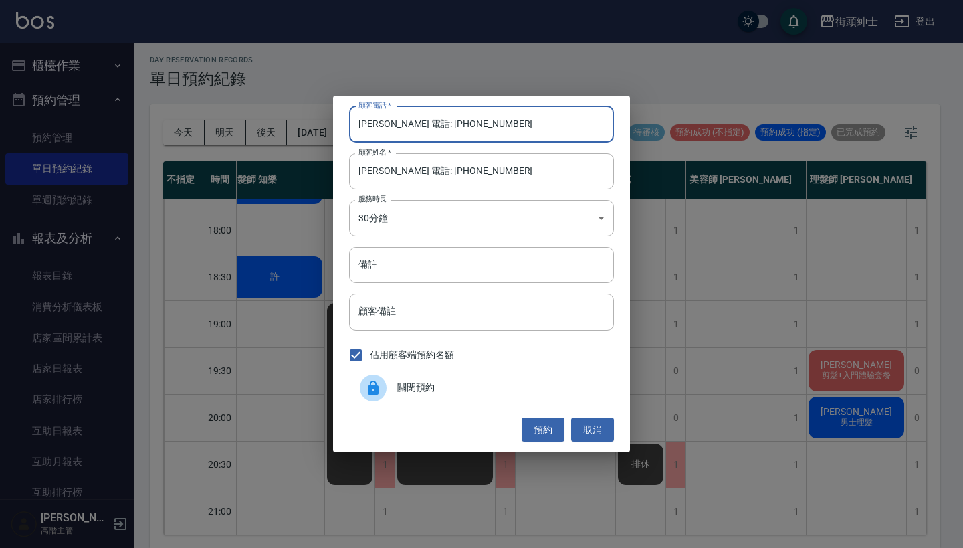
drag, startPoint x: 407, startPoint y: 130, endPoint x: 303, endPoint y: 90, distance: 111.8
click at [303, 90] on div "顧客電話   * [PERSON_NAME] 電話: [PHONE_NUMBER] 顧客電話   * 顧客姓名   * [PERSON_NAME] 電話: […" at bounding box center [481, 274] width 963 height 548
type input "0936386272"
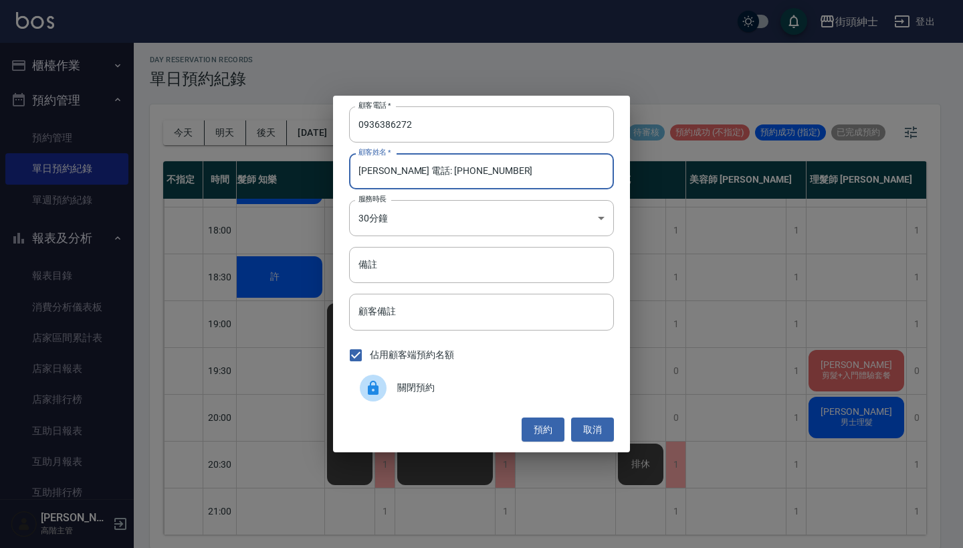
drag, startPoint x: 386, startPoint y: 168, endPoint x: 591, endPoint y: 168, distance: 205.4
click at [591, 168] on input "[PERSON_NAME] 電話: [PHONE_NUMBER]" at bounding box center [481, 171] width 265 height 36
type input "[PERSON_NAME]"
click at [549, 423] on button "預約" at bounding box center [543, 429] width 43 height 25
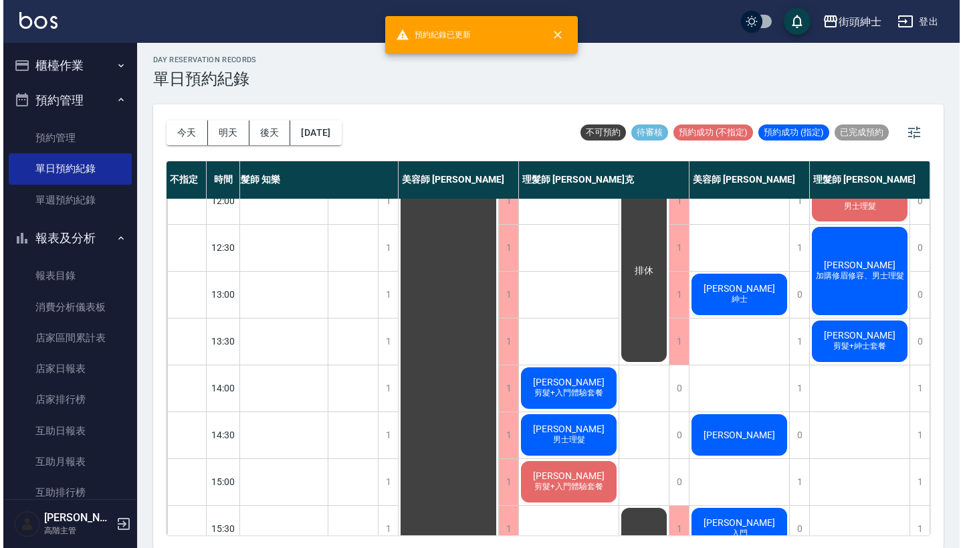
scroll to position [108, 12]
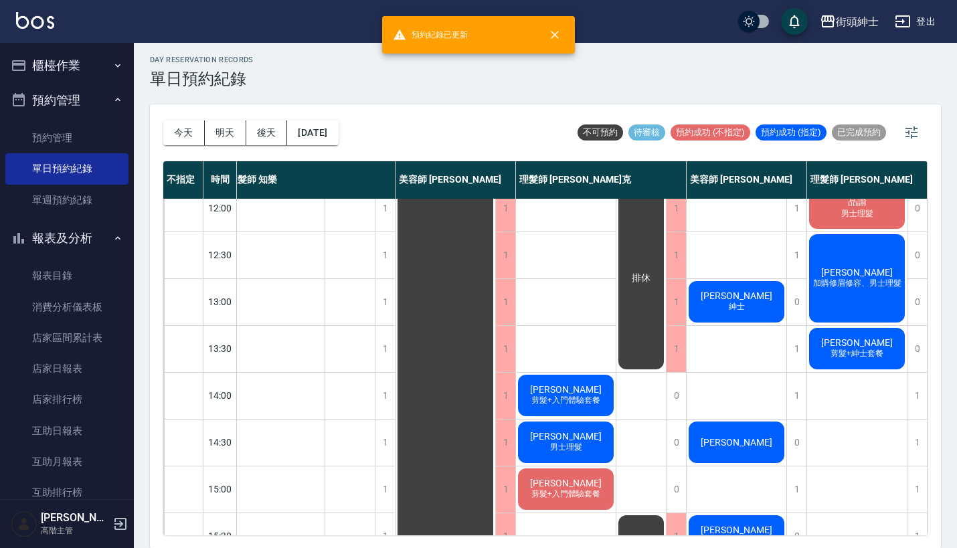
click at [874, 289] on span "加購修眉修容、男士理髮" at bounding box center [857, 283] width 94 height 11
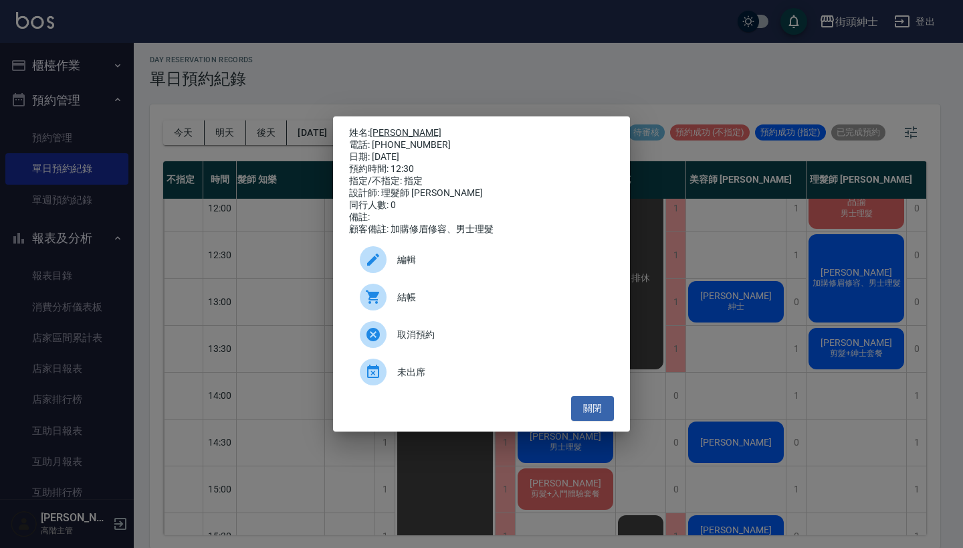
click at [379, 130] on link "[PERSON_NAME]" at bounding box center [406, 132] width 72 height 11
